Goal: Task Accomplishment & Management: Use online tool/utility

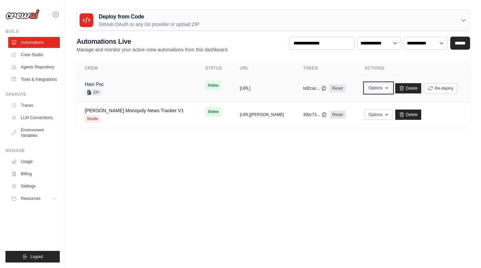
click at [388, 86] on icon "button" at bounding box center [386, 87] width 5 height 5
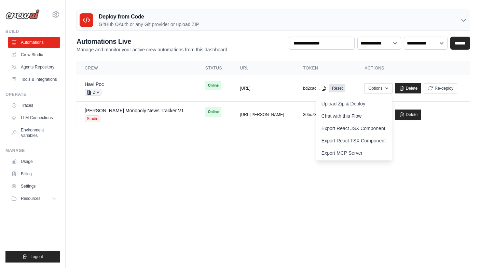
click at [417, 198] on body "[PERSON_NAME][EMAIL_ADDRESS][PERSON_NAME][DOMAIN_NAME] Settings Build Automatio…" at bounding box center [240, 134] width 481 height 268
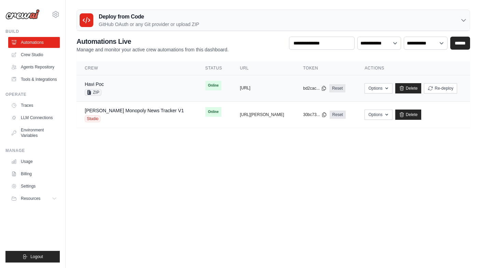
click at [250, 88] on button "[URL]" at bounding box center [245, 87] width 11 height 5
click at [257, 114] on button "[URL][PERSON_NAME]" at bounding box center [262, 113] width 44 height 5
